Goal: Information Seeking & Learning: Learn about a topic

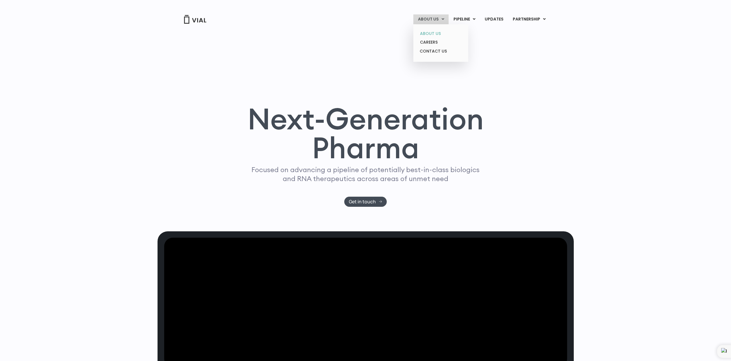
click at [440, 32] on link "ABOUT US" at bounding box center [440, 33] width 51 height 9
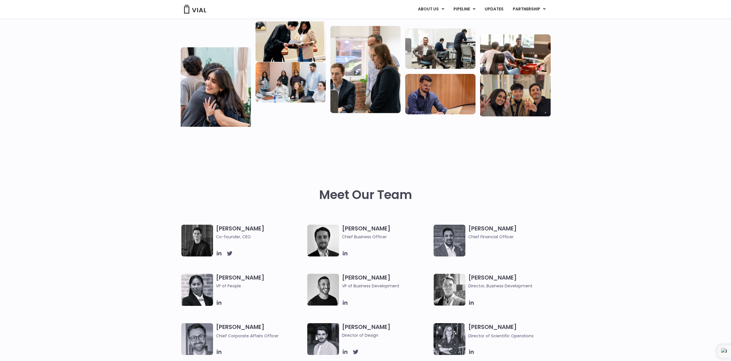
scroll to position [161, 0]
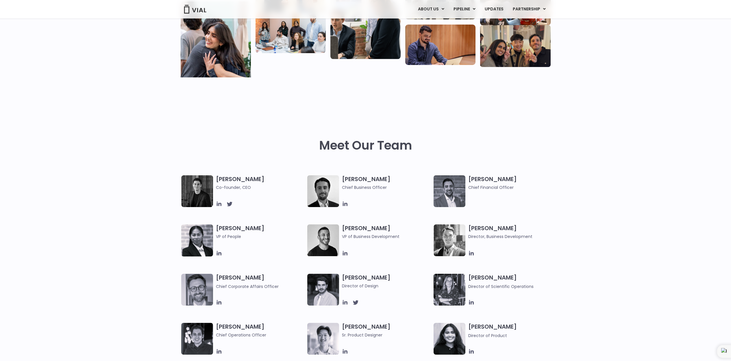
click at [233, 180] on h3 "Simon Burns Co-founder, CEO" at bounding box center [260, 182] width 89 height 15
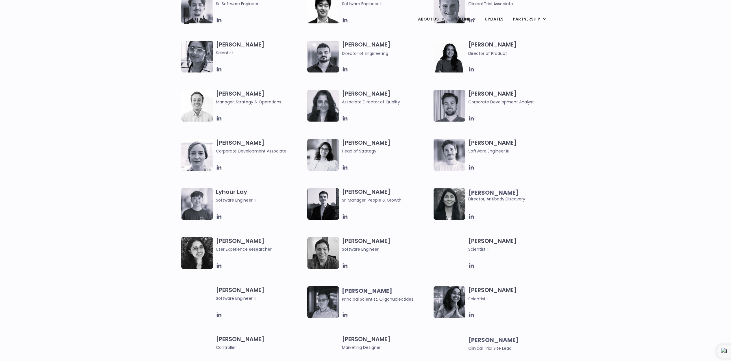
scroll to position [0, 0]
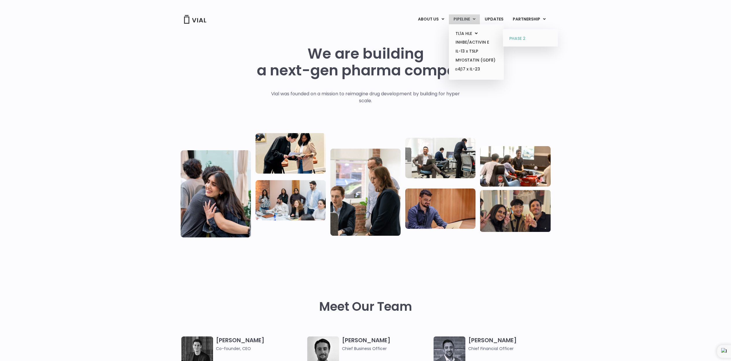
click at [520, 38] on link "PHASE 2" at bounding box center [530, 38] width 51 height 9
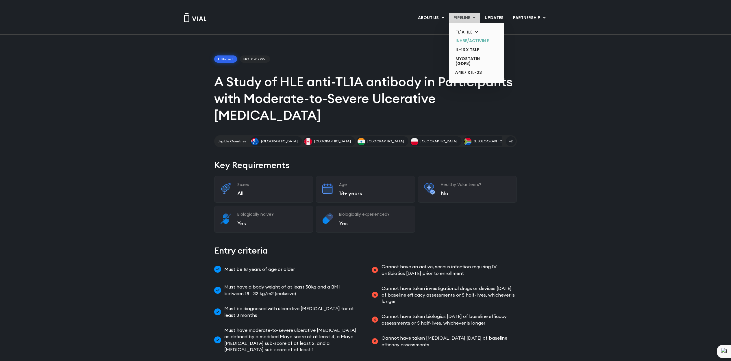
click at [474, 37] on link "INHBE/ACTIVIN E" at bounding box center [472, 40] width 42 height 9
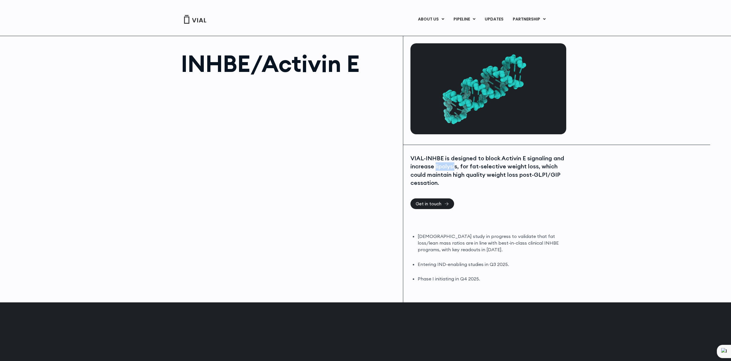
drag, startPoint x: 435, startPoint y: 167, endPoint x: 455, endPoint y: 169, distance: 19.8
click at [455, 169] on div "VIAL-INHBE is designed to block Activin E signaling and increase lipolysis, for…" at bounding box center [487, 170] width 154 height 33
click at [442, 177] on div "VIAL-INHBE is designed to block Activin E signaling and increase lipolysis, for…" at bounding box center [487, 170] width 154 height 33
click at [478, 47] on link "IL-13 x TSLP" at bounding box center [476, 51] width 51 height 9
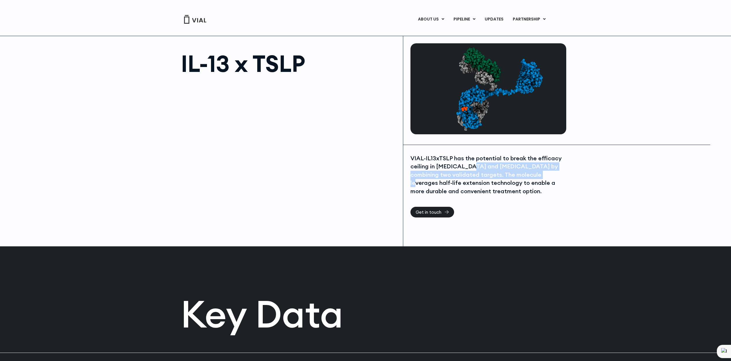
drag, startPoint x: 471, startPoint y: 167, endPoint x: 530, endPoint y: 177, distance: 59.6
click at [530, 177] on div "VIAL-IL13xTSLP has the potential to break the efficacy ceiling in asthma and at…" at bounding box center [487, 174] width 154 height 41
click at [491, 201] on div "VIAL-IL13xTSLP has the potential to break the efficacy ceiling in asthma and at…" at bounding box center [487, 180] width 154 height 53
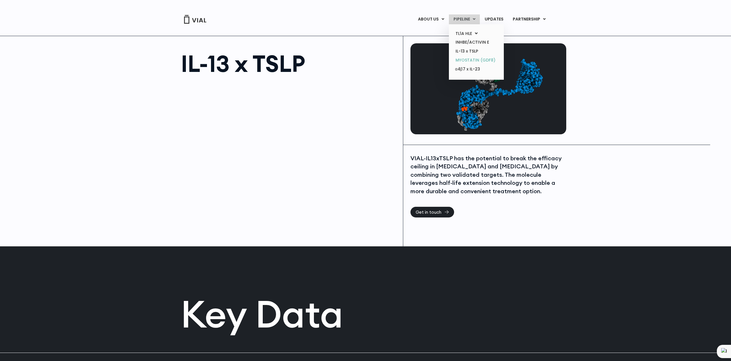
click at [479, 58] on link "MYOSTATIN (GDF8)" at bounding box center [476, 60] width 51 height 9
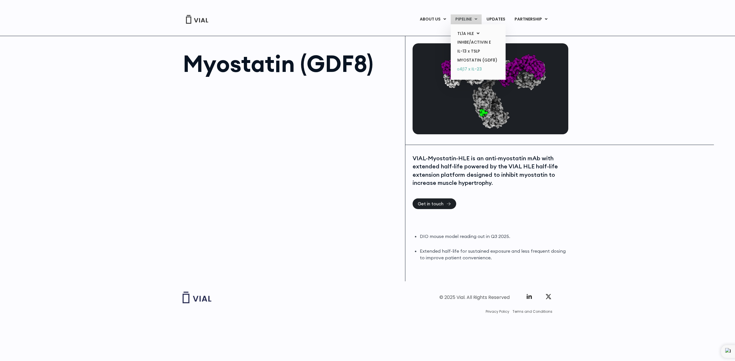
click at [482, 66] on link "α4β7 x IL-23" at bounding box center [478, 69] width 51 height 9
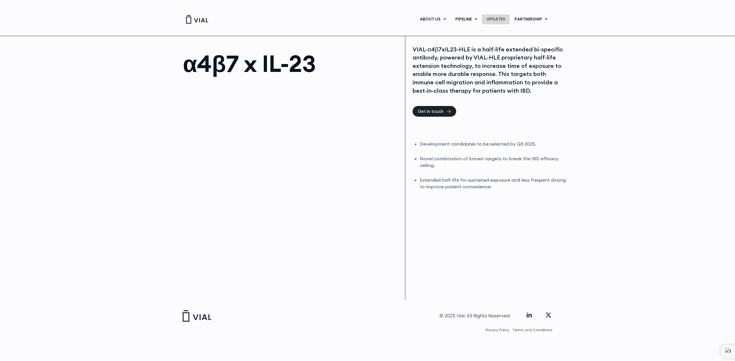
click at [504, 18] on link "UPDATES" at bounding box center [496, 19] width 28 height 10
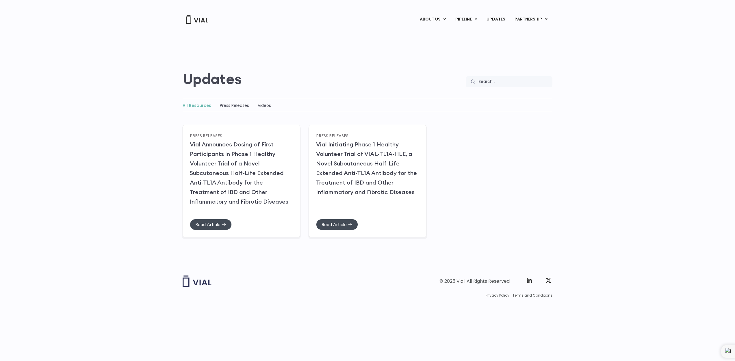
click at [497, 3] on div "ABOUT US ABOUT US CAREERS CONTACT US PIPELINE TL1A HLE PHASE 2 INHBE/ACTIVIN E …" at bounding box center [368, 12] width 382 height 24
